Goal: Information Seeking & Learning: Learn about a topic

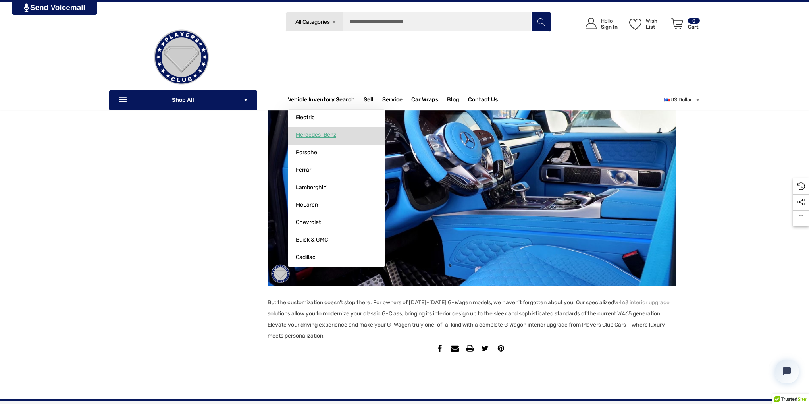
scroll to position [537, 0]
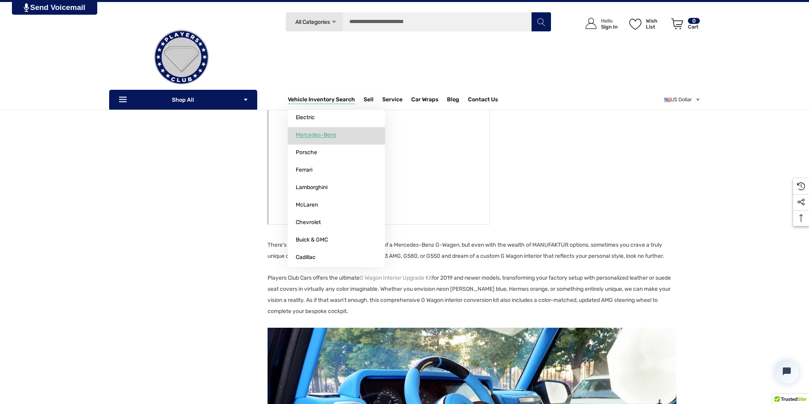
click at [318, 134] on span "Mercedes-Benz" at bounding box center [316, 134] width 40 height 7
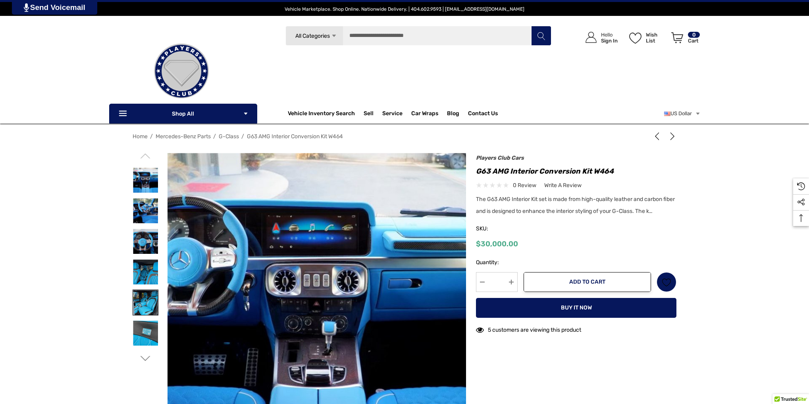
drag, startPoint x: 147, startPoint y: 276, endPoint x: 146, endPoint y: 299, distance: 23.8
click at [149, 274] on img at bounding box center [145, 271] width 25 height 25
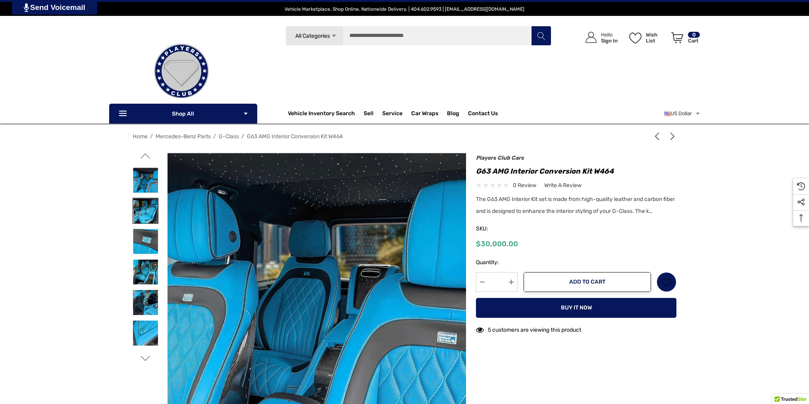
click at [135, 327] on img at bounding box center [145, 332] width 25 height 25
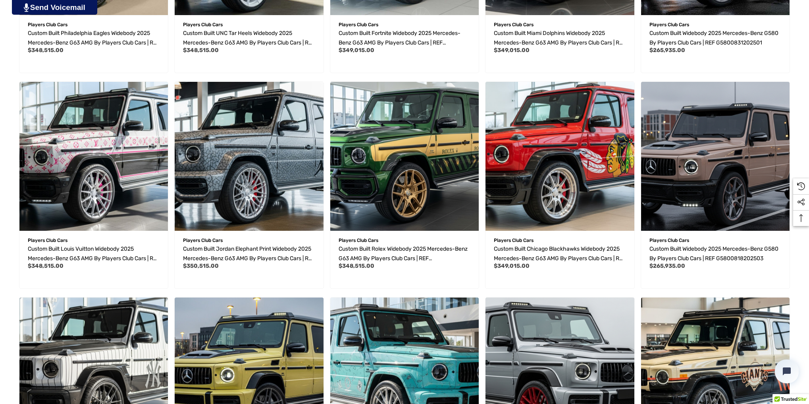
scroll to position [675, 0]
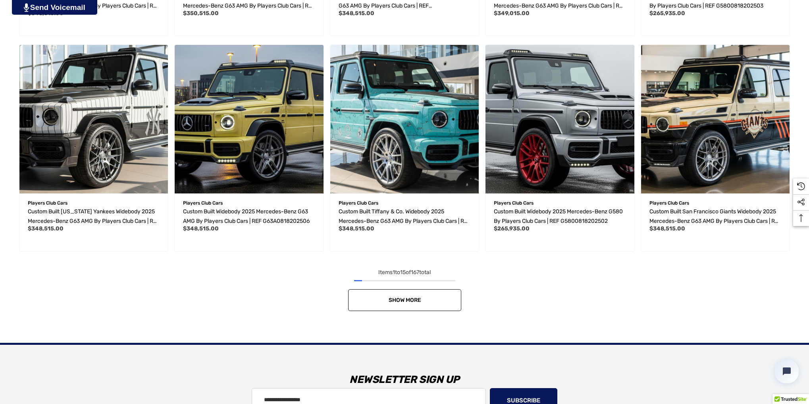
click at [398, 301] on span "Show More" at bounding box center [404, 300] width 33 height 7
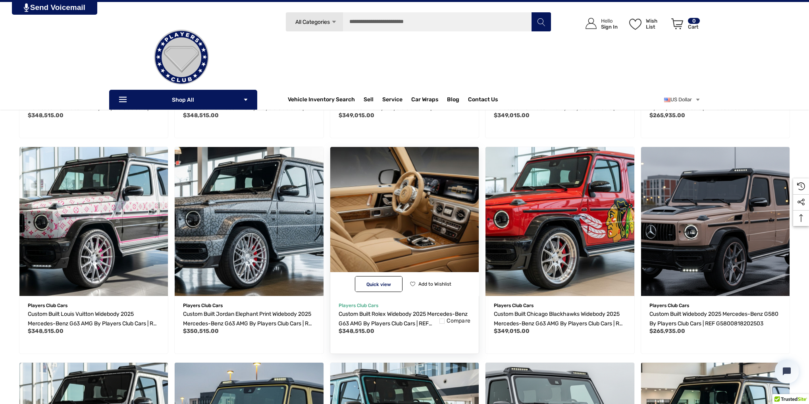
scroll to position [79, 0]
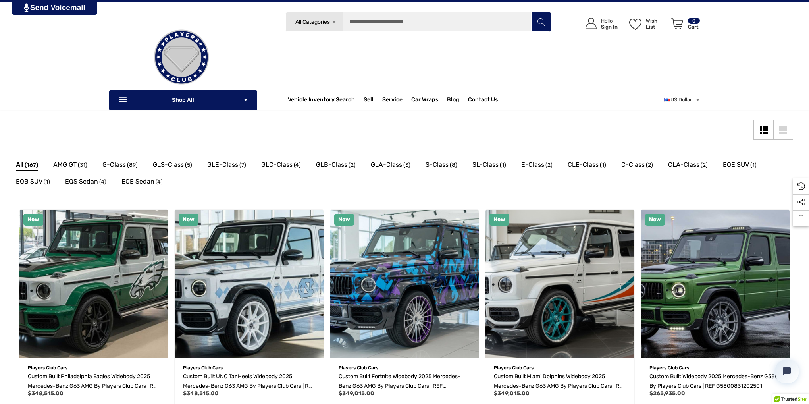
click at [115, 167] on span "G-Class" at bounding box center [113, 165] width 23 height 10
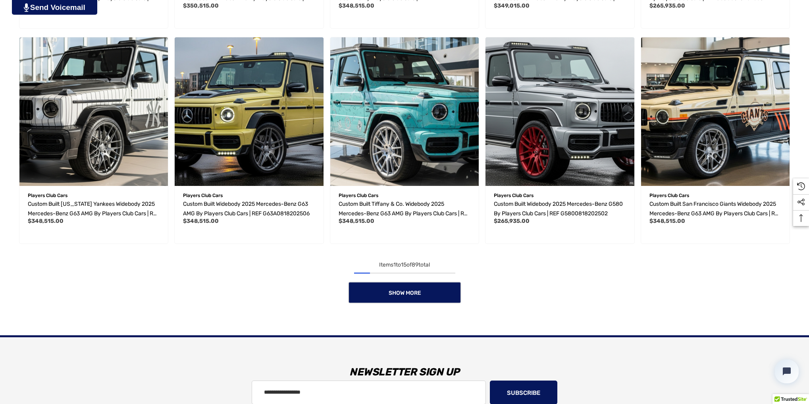
scroll to position [809, 0]
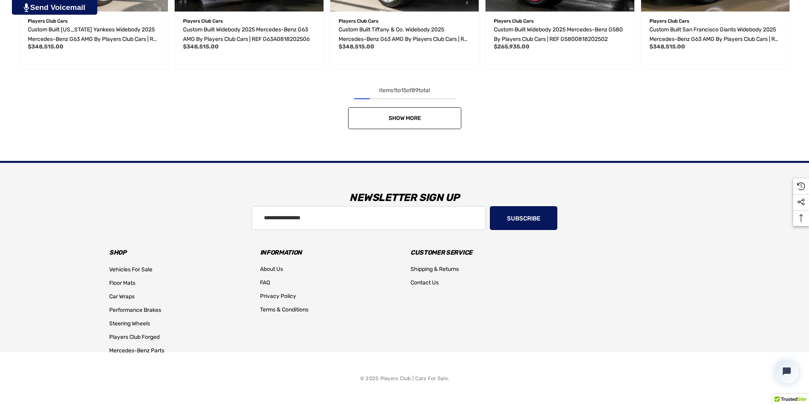
click at [422, 123] on link "Show More" at bounding box center [404, 118] width 113 height 22
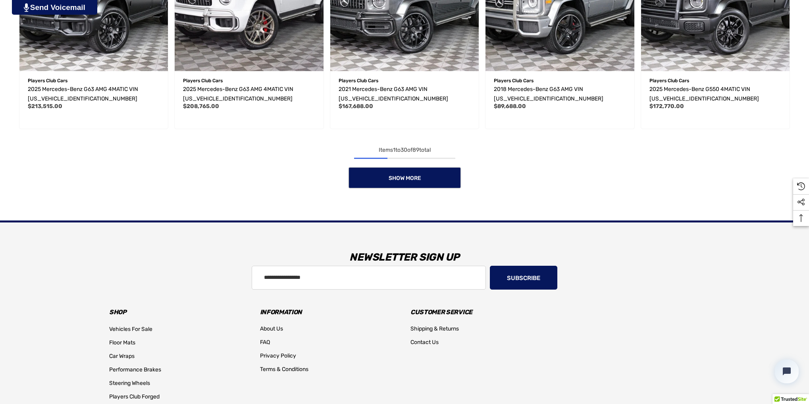
scroll to position [1456, 0]
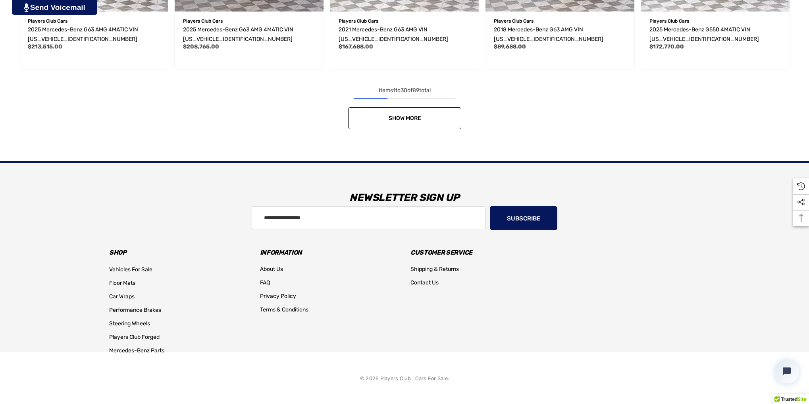
click at [418, 117] on span "Show More" at bounding box center [404, 118] width 33 height 7
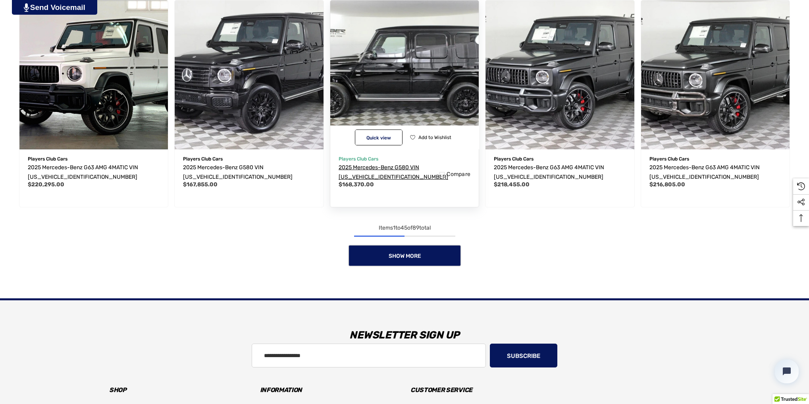
scroll to position [1972, 0]
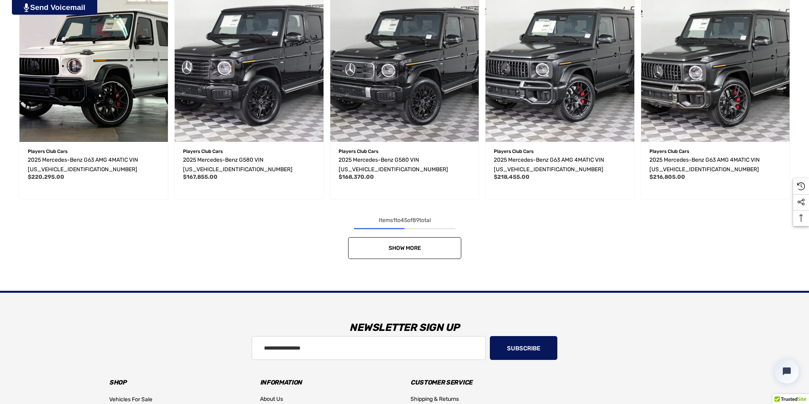
click at [378, 250] on link "Show More" at bounding box center [404, 248] width 113 height 22
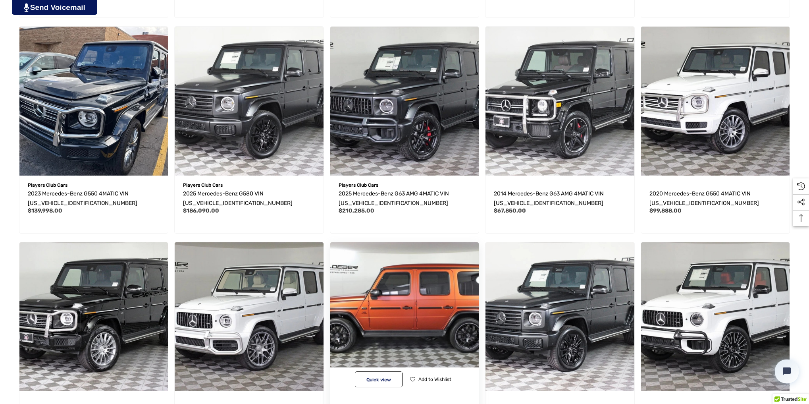
scroll to position [2567, 0]
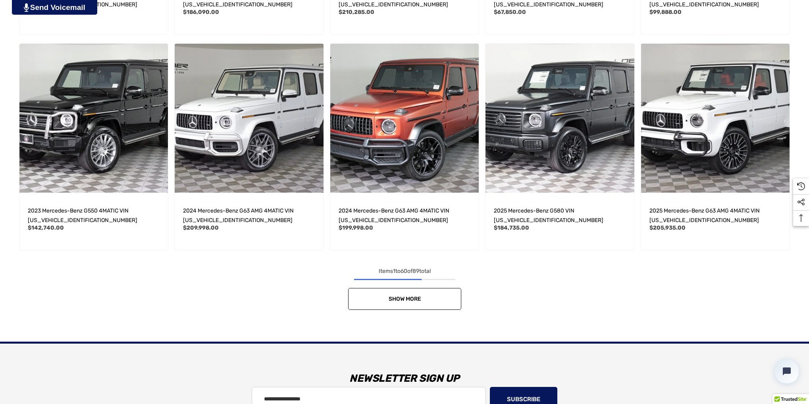
click at [436, 305] on link "Show More" at bounding box center [404, 299] width 113 height 22
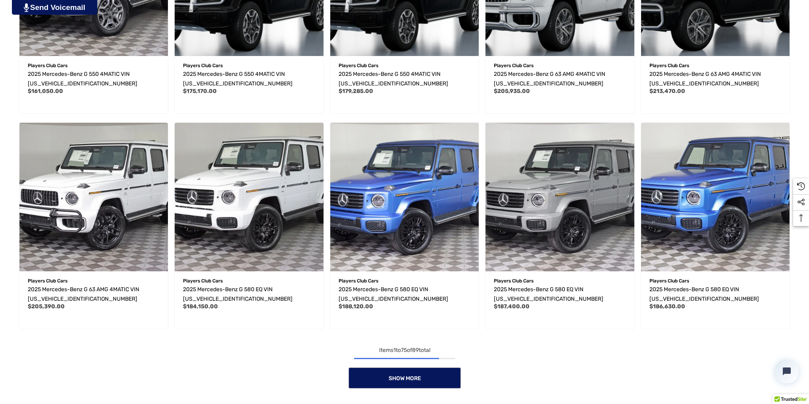
scroll to position [3203, 0]
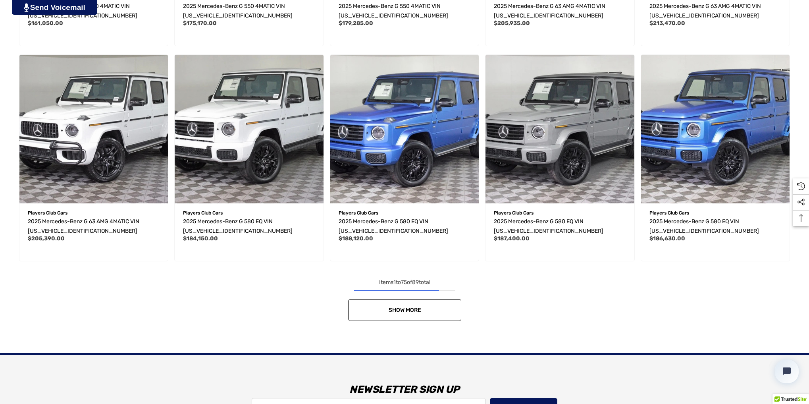
click at [416, 310] on span "Show More" at bounding box center [404, 309] width 33 height 7
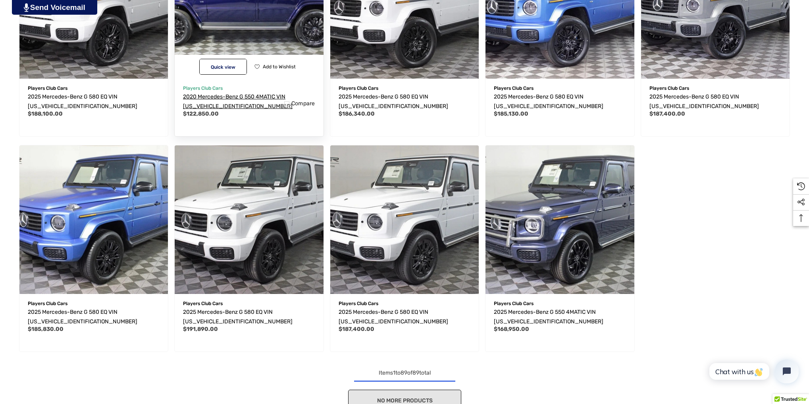
scroll to position [0, 0]
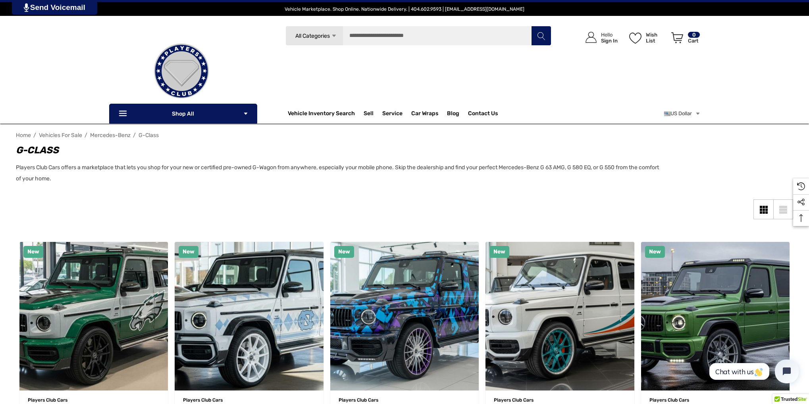
click at [238, 109] on link at bounding box center [181, 70] width 144 height 79
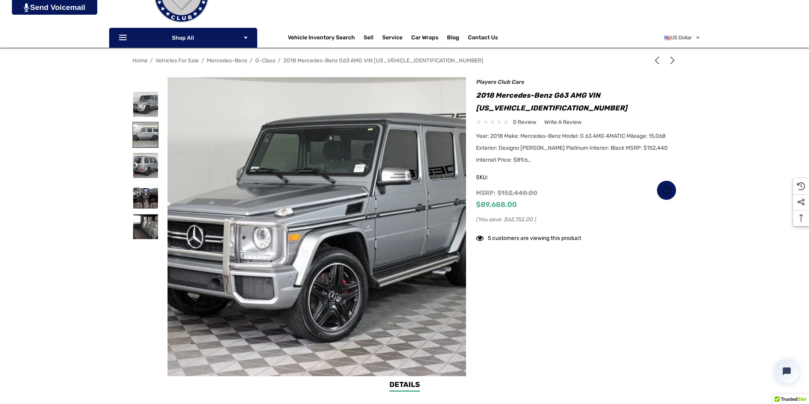
scroll to position [79, 0]
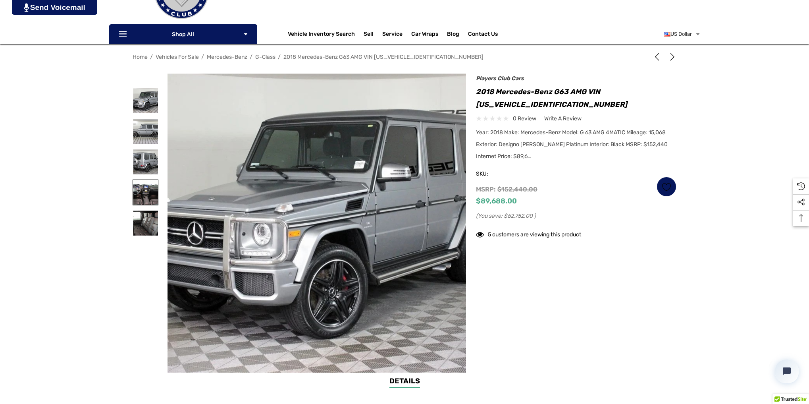
click at [141, 199] on img at bounding box center [145, 192] width 25 height 25
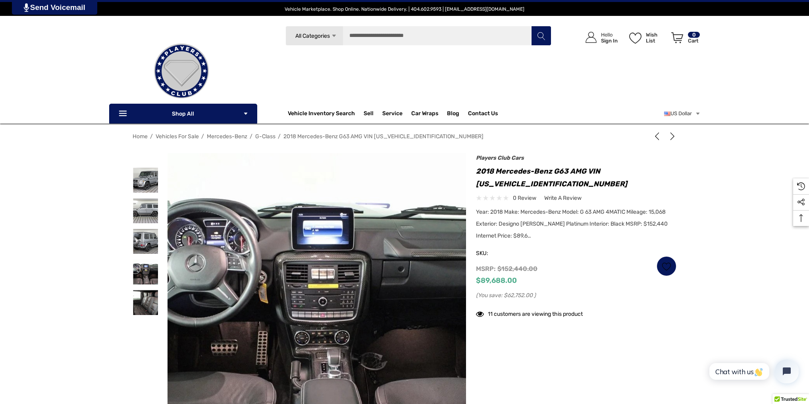
scroll to position [0, 0]
click at [143, 237] on img at bounding box center [145, 241] width 25 height 25
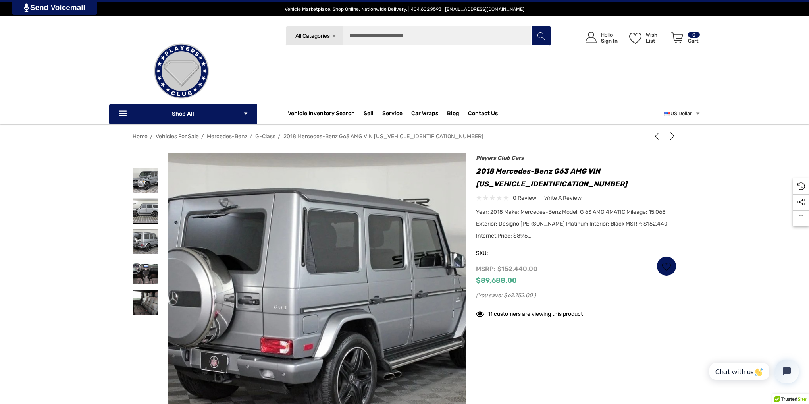
click at [141, 212] on img at bounding box center [145, 210] width 25 height 25
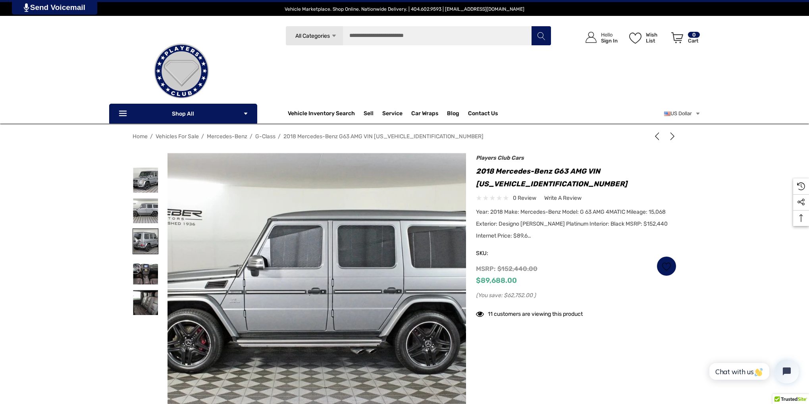
click at [139, 251] on img at bounding box center [145, 241] width 25 height 25
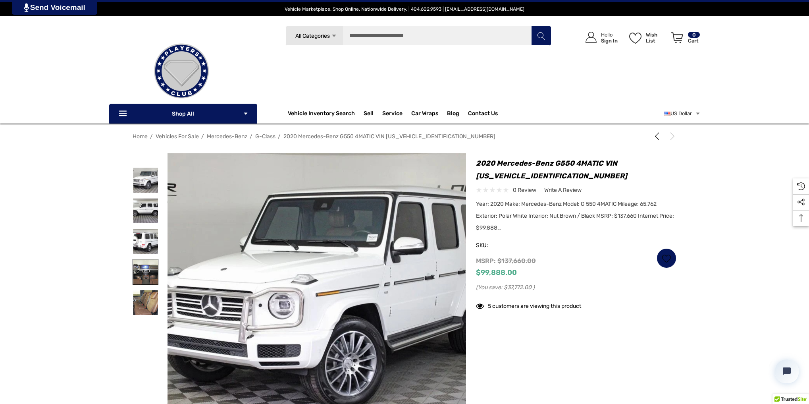
click at [143, 281] on img at bounding box center [145, 271] width 25 height 25
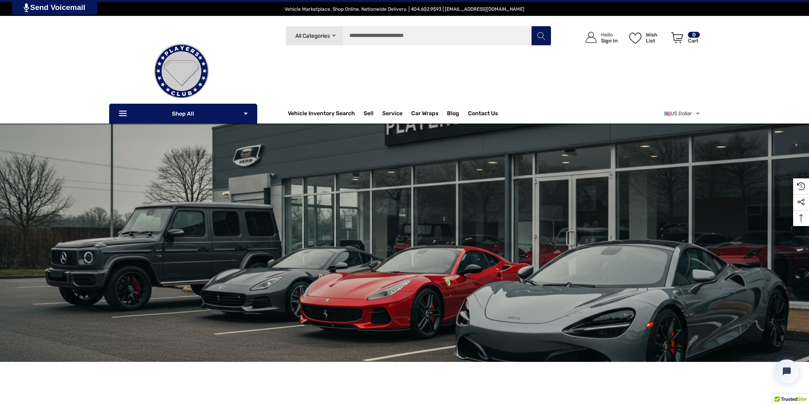
click at [331, 37] on icon "Icon Arrow Down Icon Arrow Down" at bounding box center [334, 36] width 6 height 6
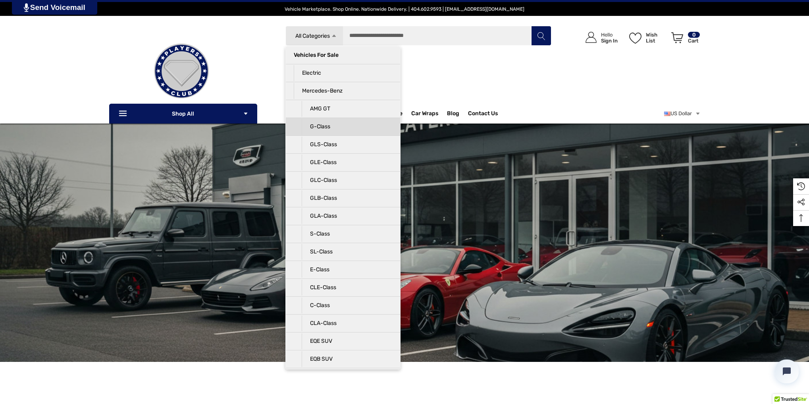
click at [321, 128] on p "G-Class" at bounding box center [347, 127] width 91 height 16
click at [448, 69] on div "Search G-Class Icon Arrow Down Icon Arrow Down Icon Arrow Up Icon Arrow Up Vehi…" at bounding box center [418, 68] width 300 height 85
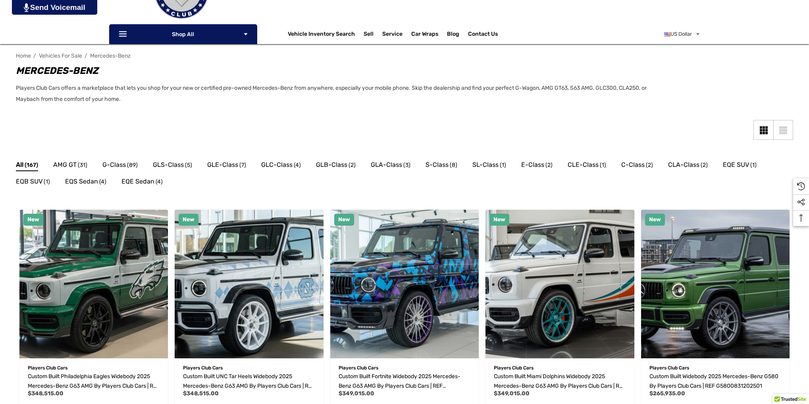
scroll to position [79, 0]
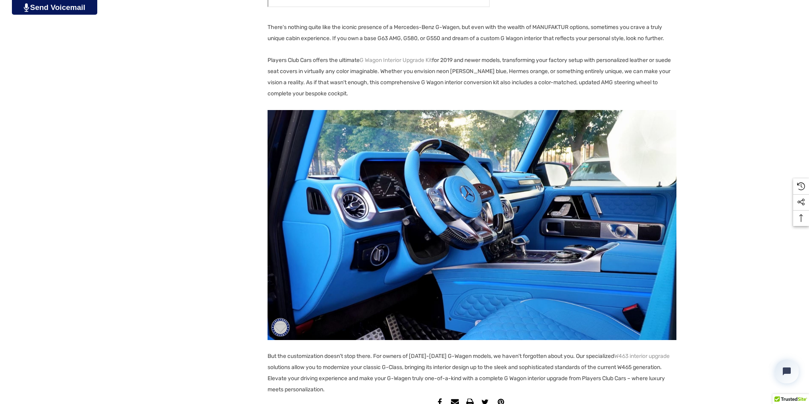
scroll to position [1032, 0]
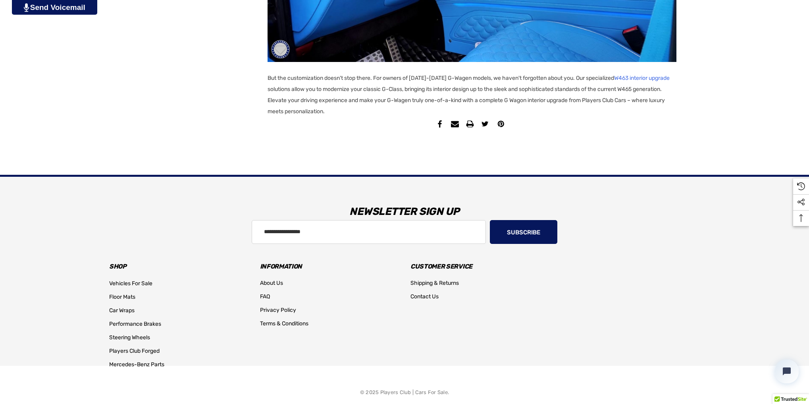
click at [634, 77] on link "W463 interior upgrade" at bounding box center [642, 78] width 56 height 11
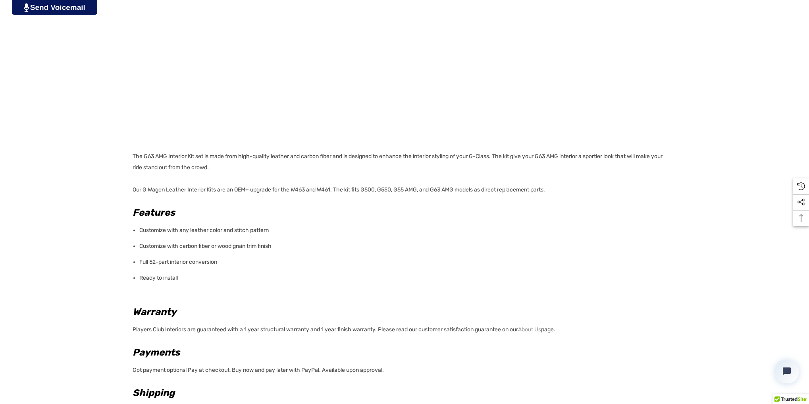
scroll to position [834, 0]
